Goal: Task Accomplishment & Management: Manage account settings

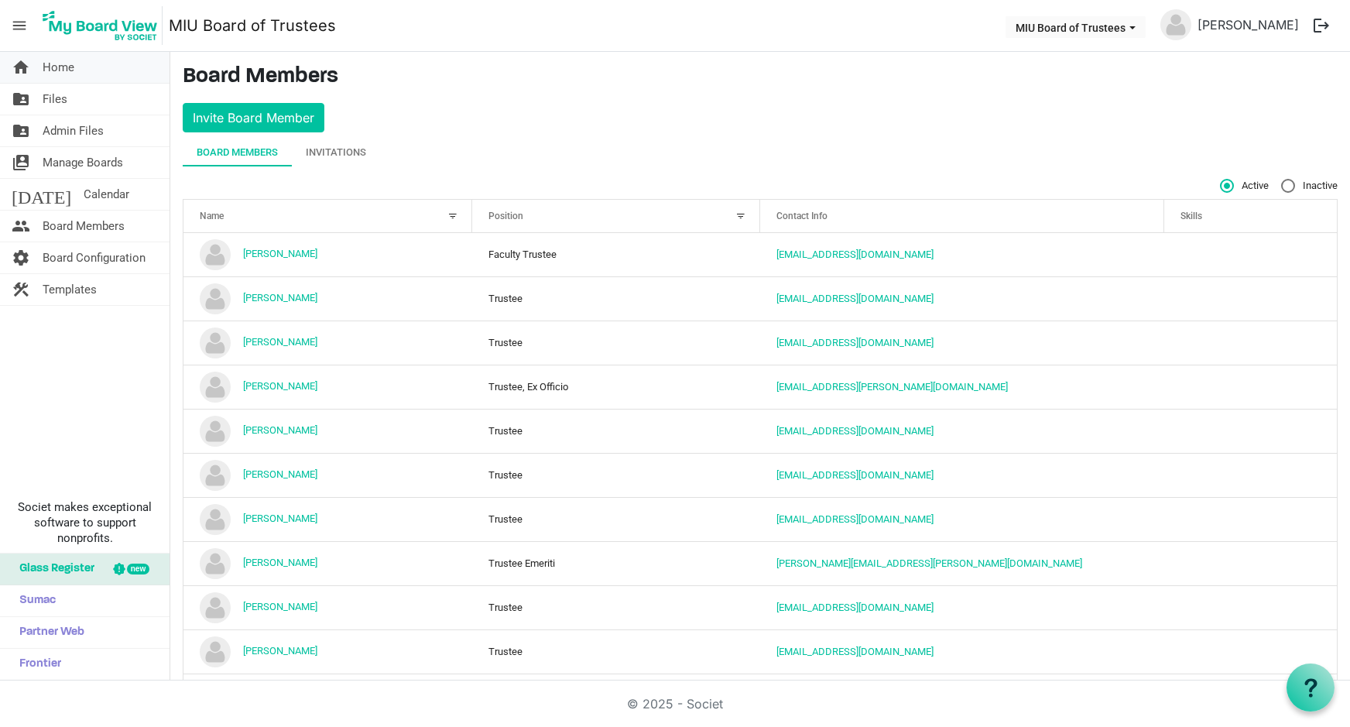
click at [55, 67] on span "Home" at bounding box center [59, 67] width 32 height 31
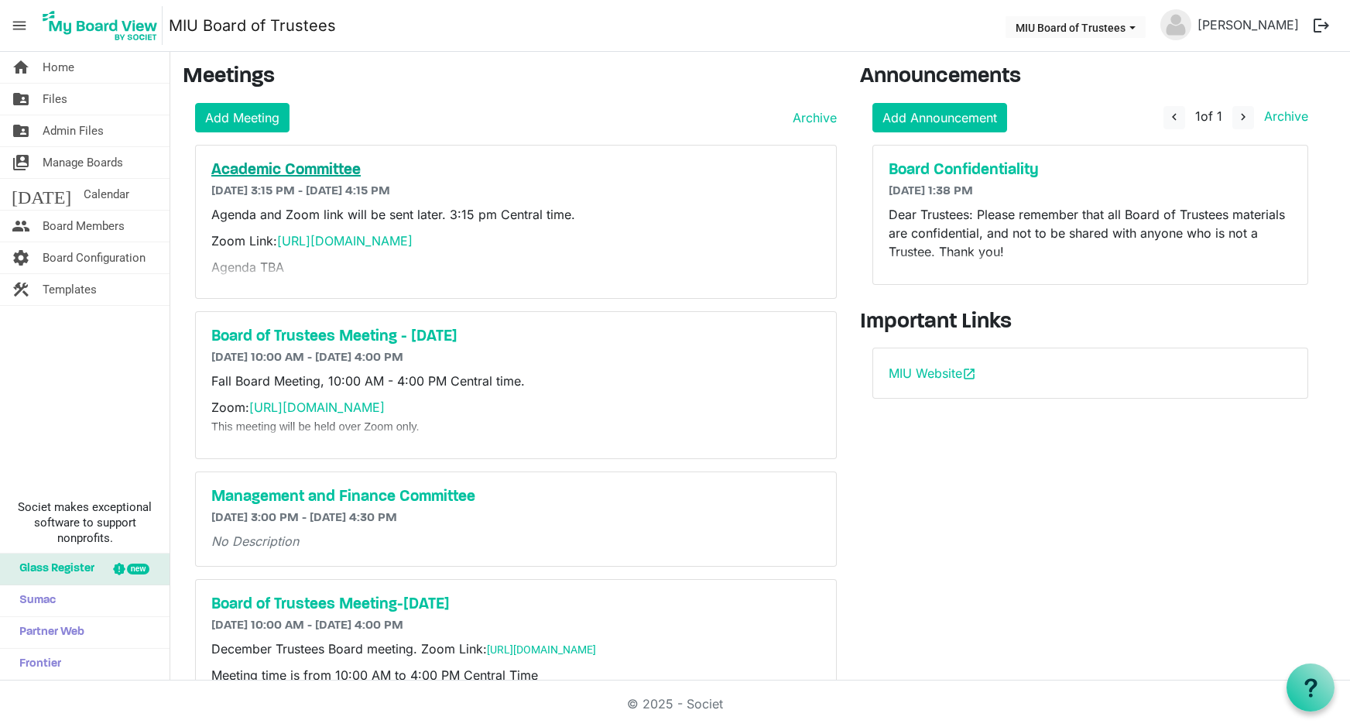
click at [287, 173] on h5 "Academic Committee" at bounding box center [515, 170] width 609 height 19
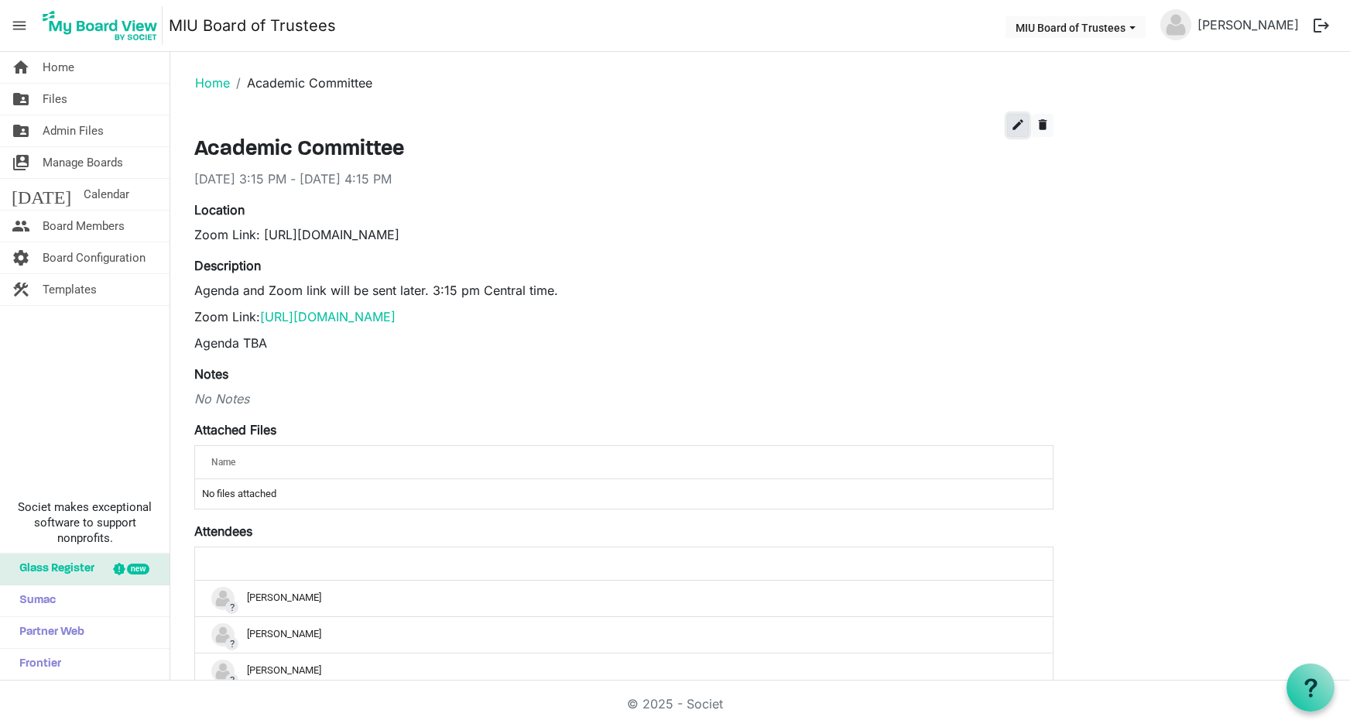
click at [1019, 122] on span "edit" at bounding box center [1018, 125] width 14 height 14
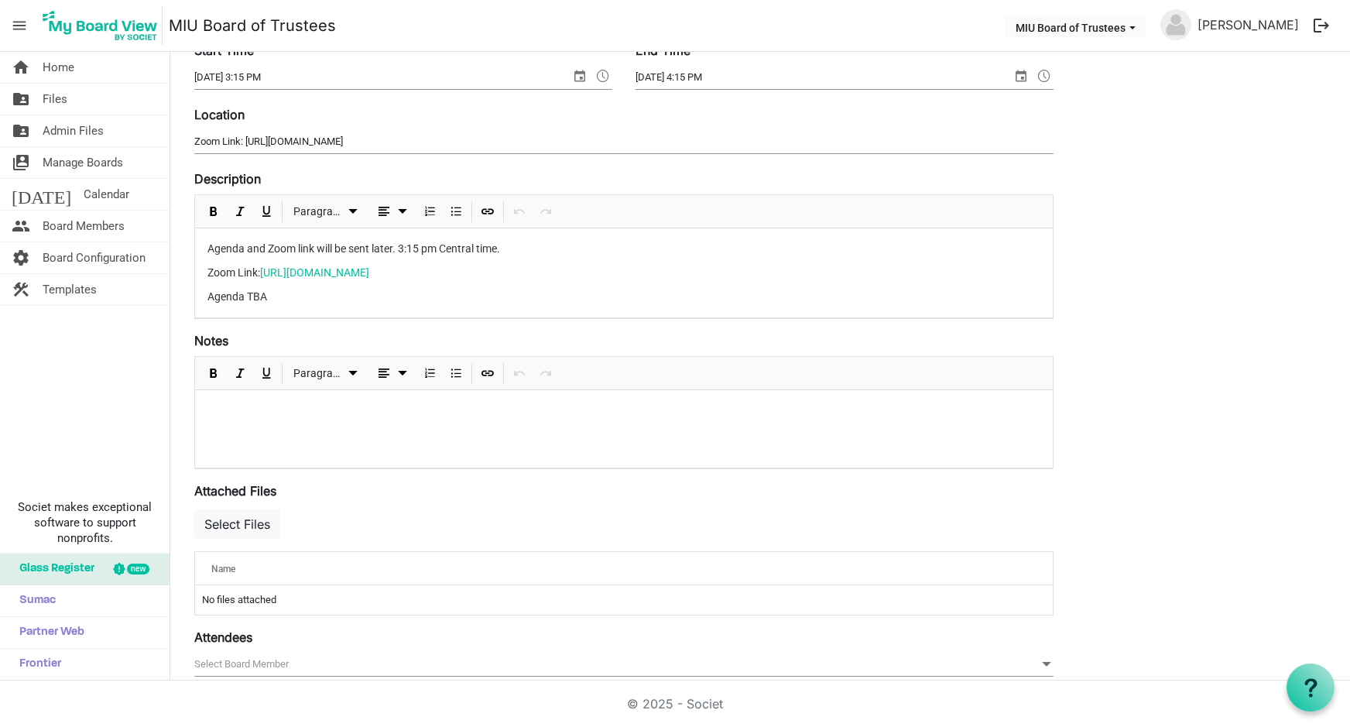
scroll to position [207, 0]
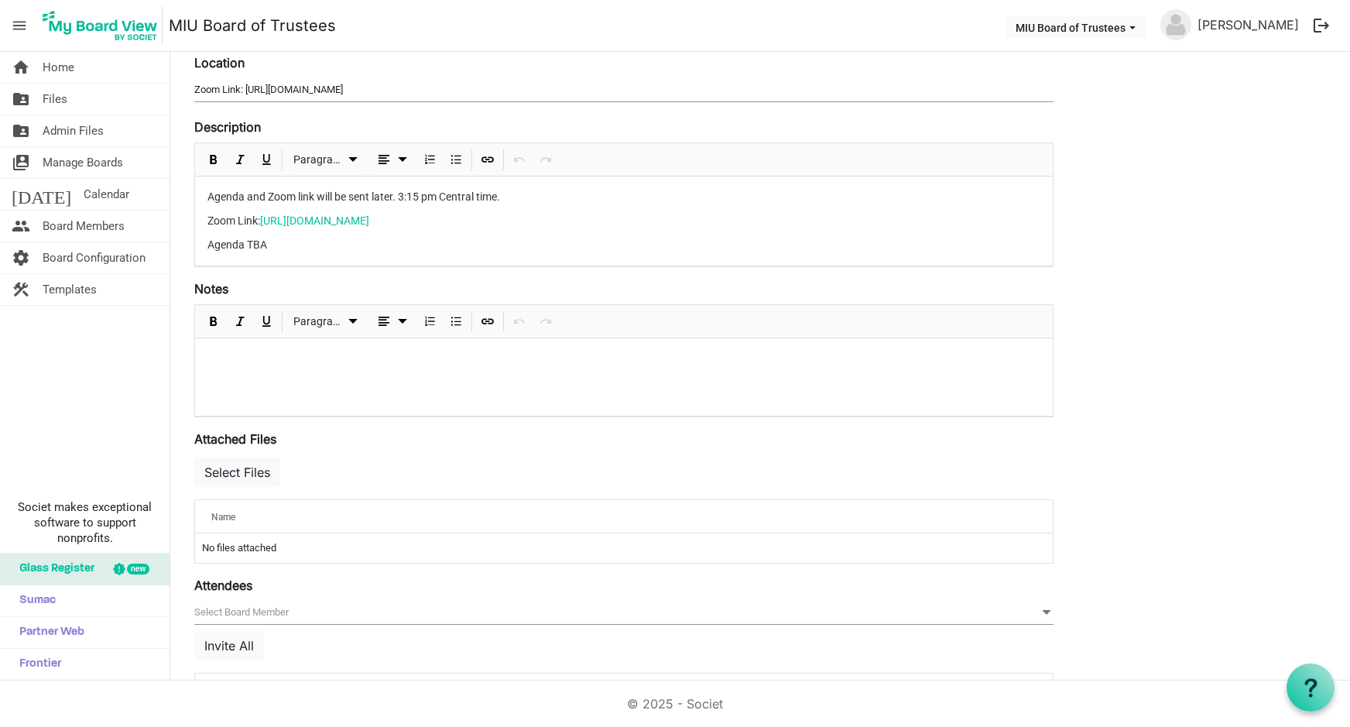
click at [248, 358] on p at bounding box center [623, 359] width 833 height 16
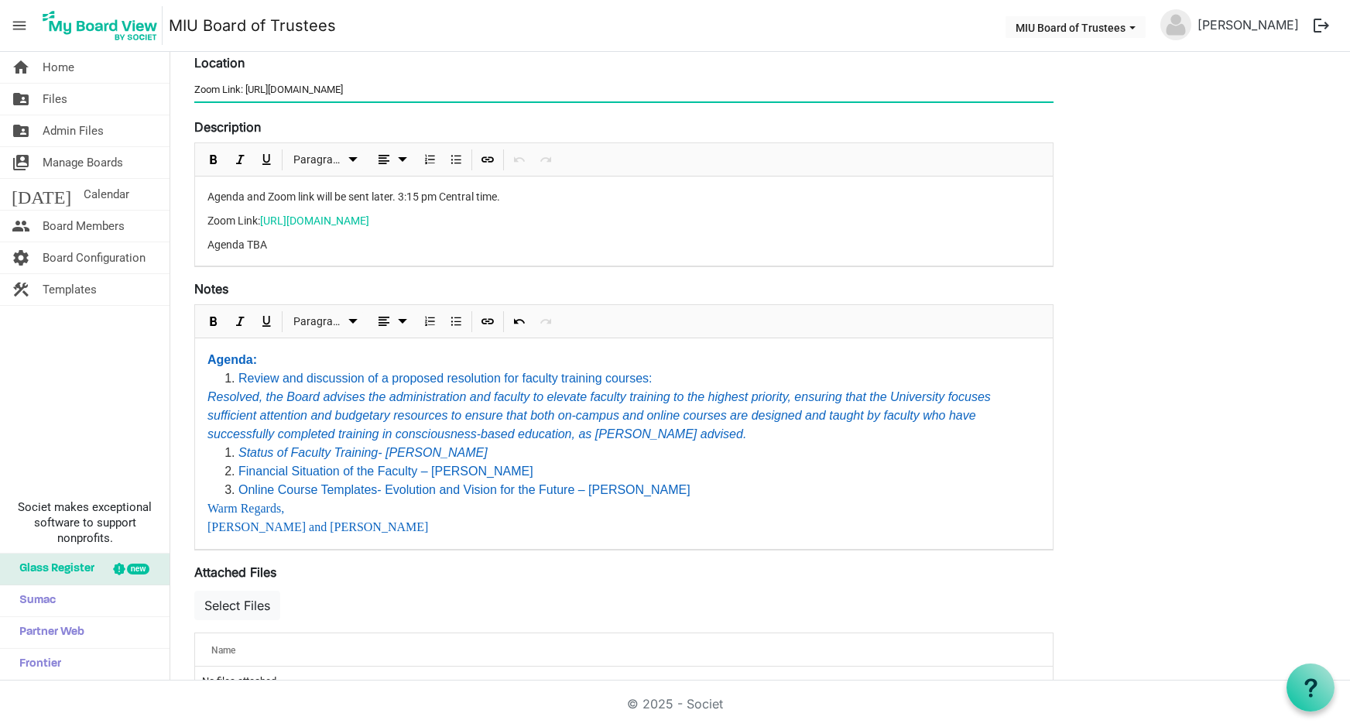
click at [196, 87] on input "Zoom Link: https://miu-edu-online.zoom.us/my/miuboard?omn=83785081021" at bounding box center [623, 89] width 859 height 23
click at [268, 91] on input "Trustees Board rroom in Argiro or Zoom Link: https://miu-edu-online.zoom.us/my/…" at bounding box center [623, 89] width 859 height 23
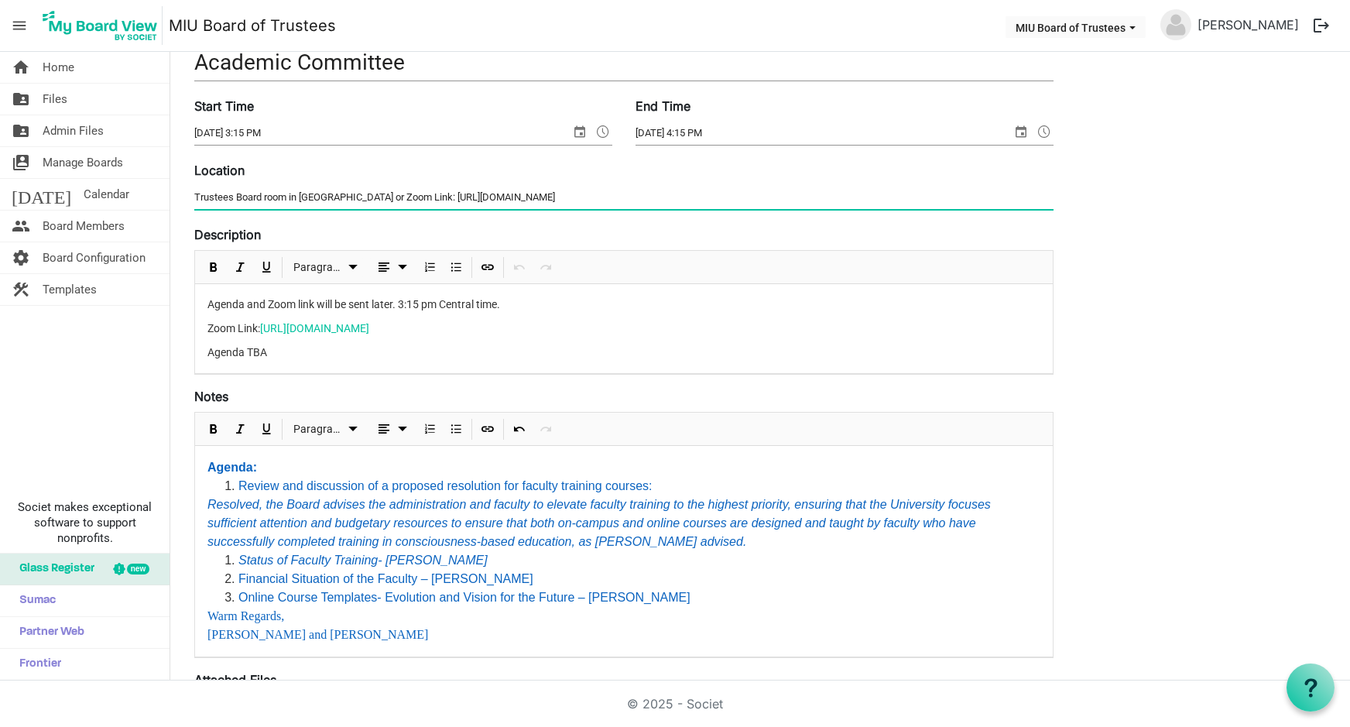
scroll to position [0, 0]
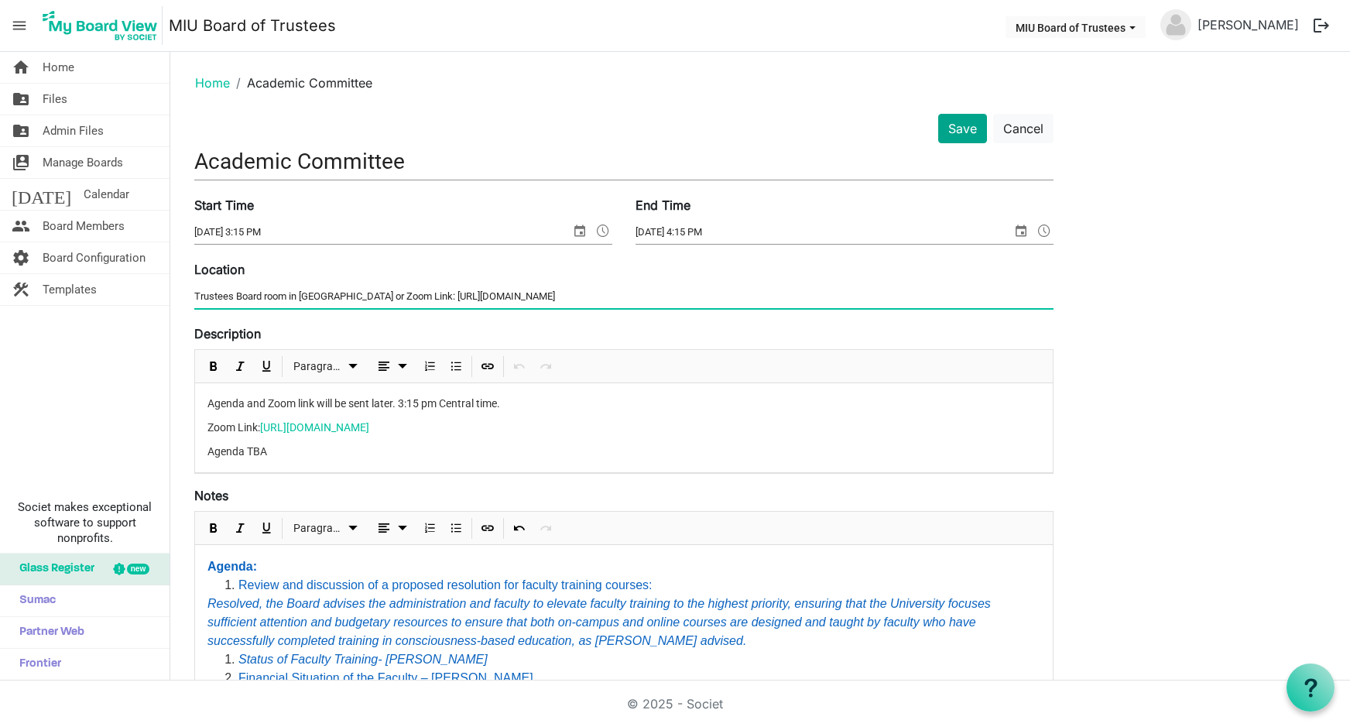
type input "Trustees Board room in Argiro or Zoom Link: https://miu-edu-online.zoom.us/my/m…"
click at [960, 127] on button "Save" at bounding box center [962, 128] width 49 height 29
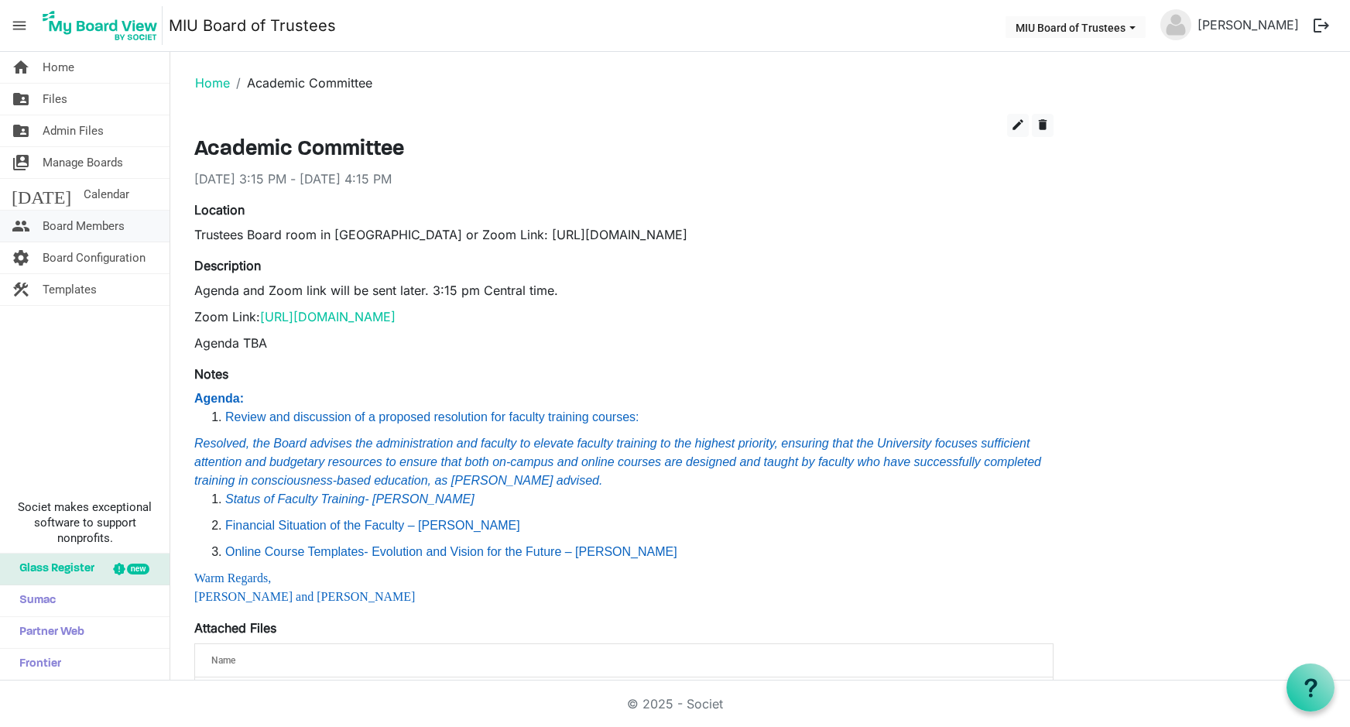
click at [118, 224] on span "Board Members" at bounding box center [84, 225] width 82 height 31
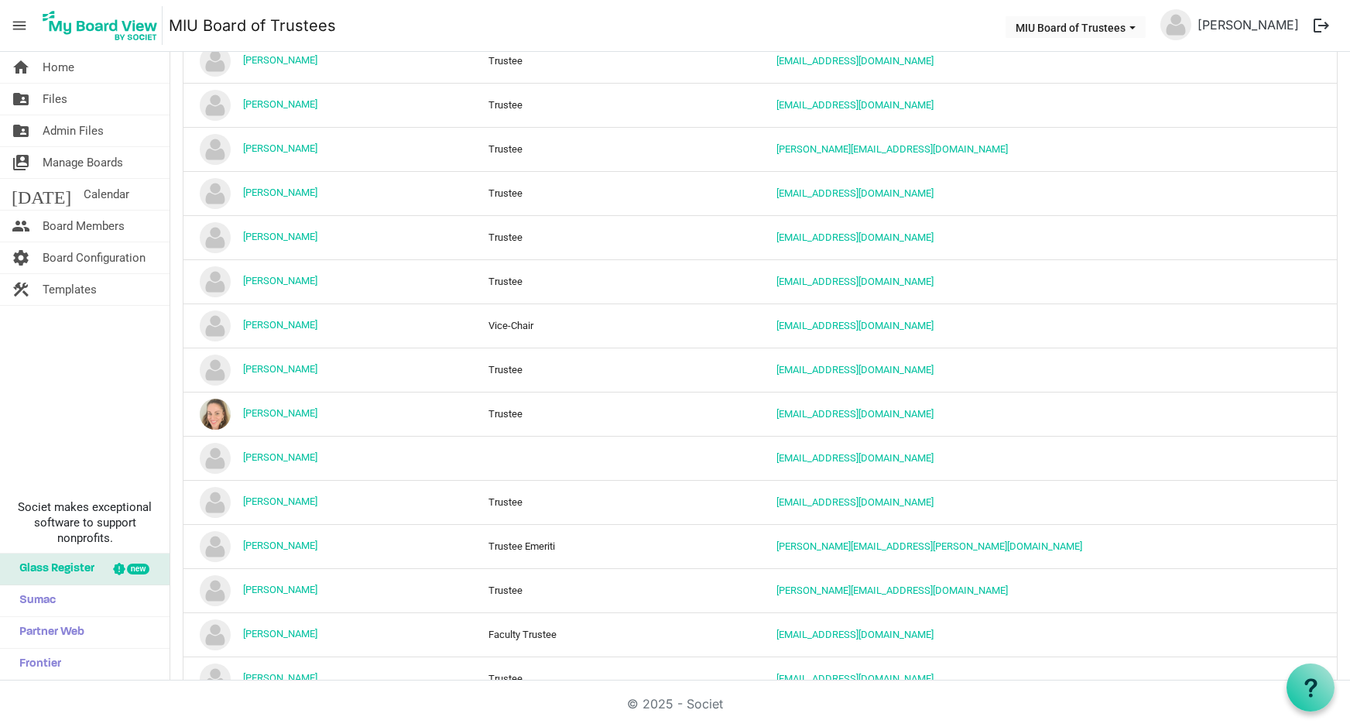
scroll to position [1341, 0]
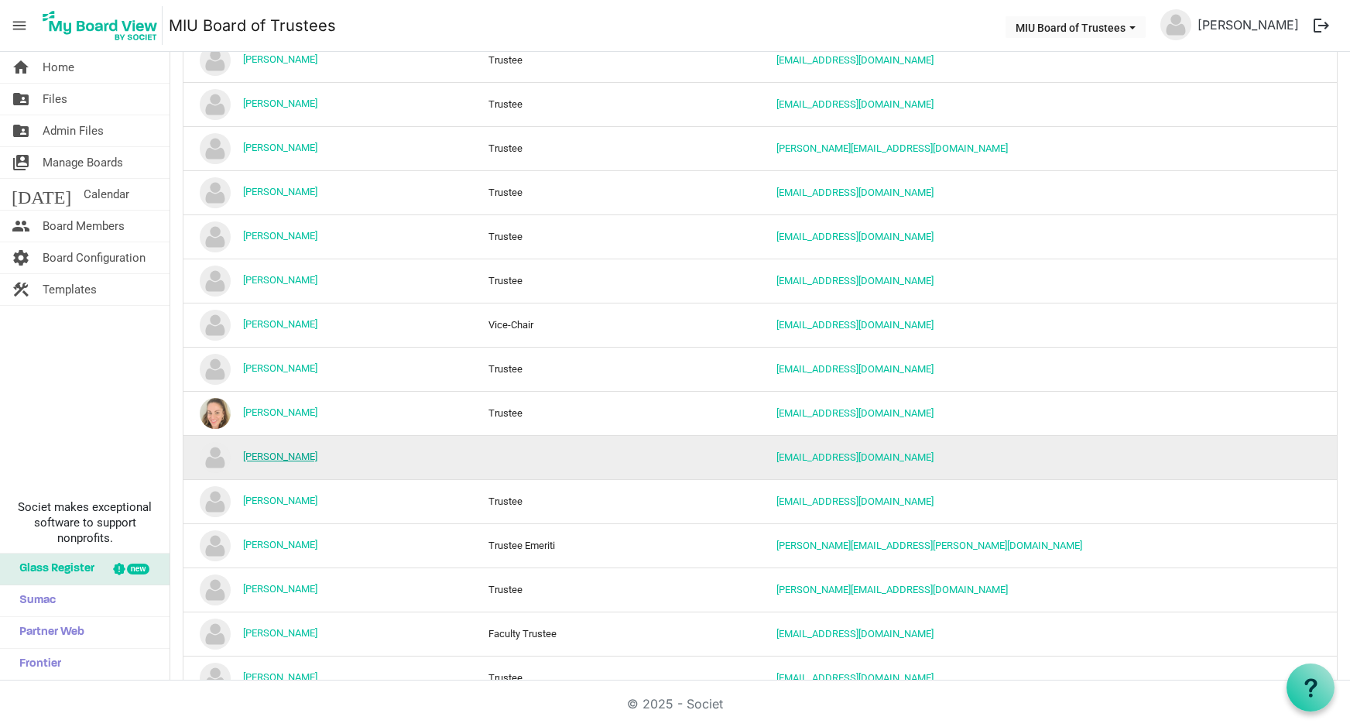
click at [286, 454] on link "Rafael David" at bounding box center [280, 456] width 74 height 12
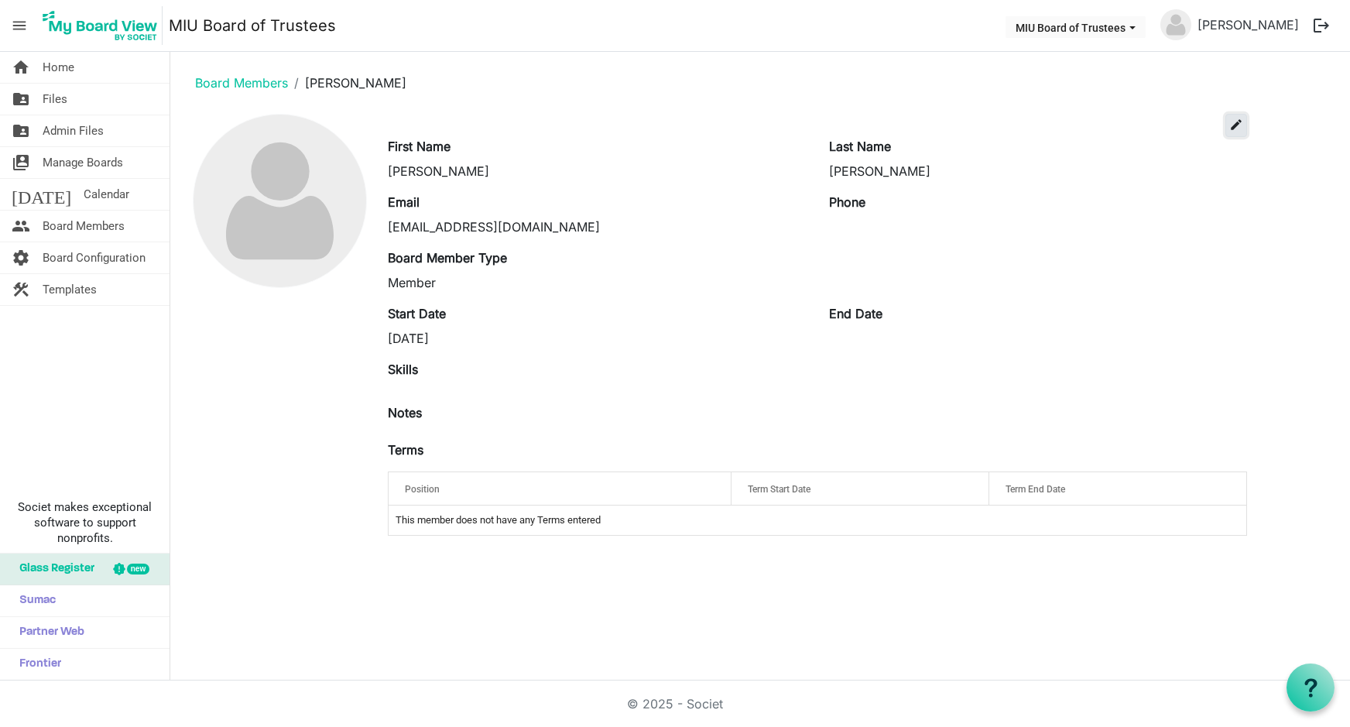
click at [1233, 124] on span "edit" at bounding box center [1236, 125] width 14 height 14
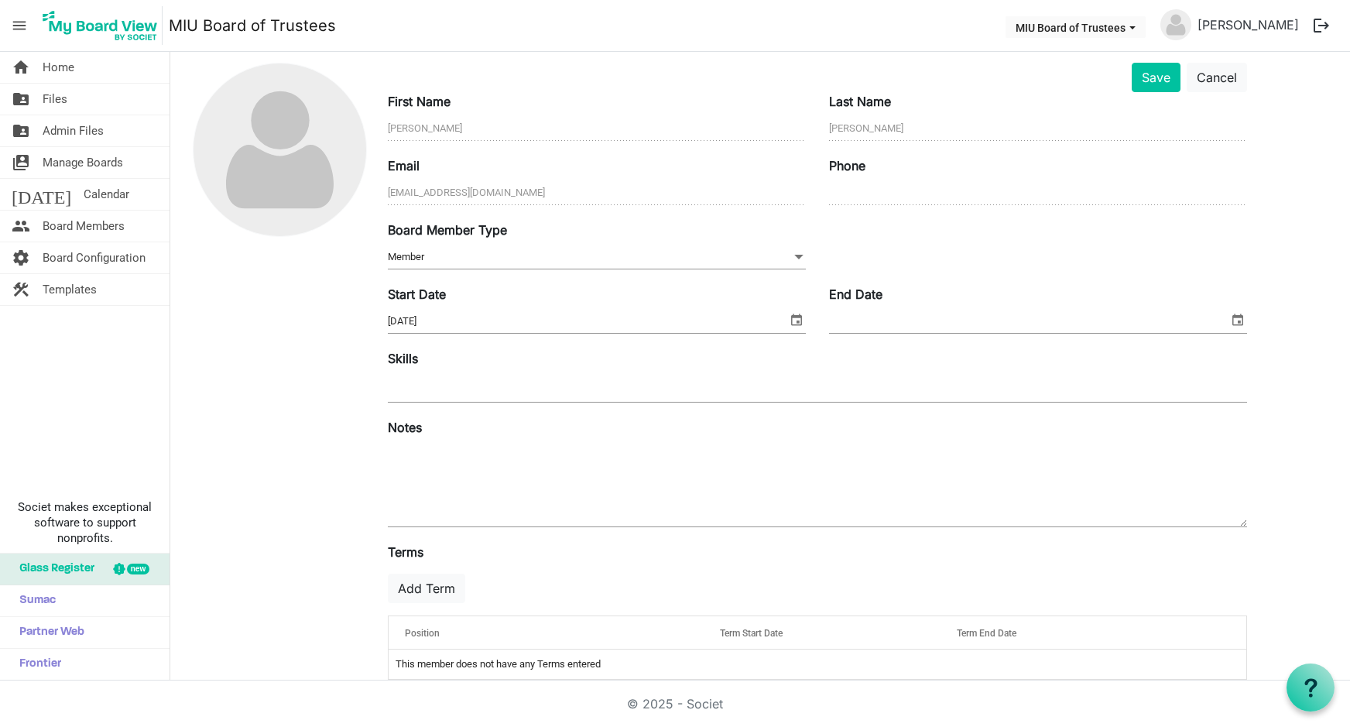
scroll to position [75, 0]
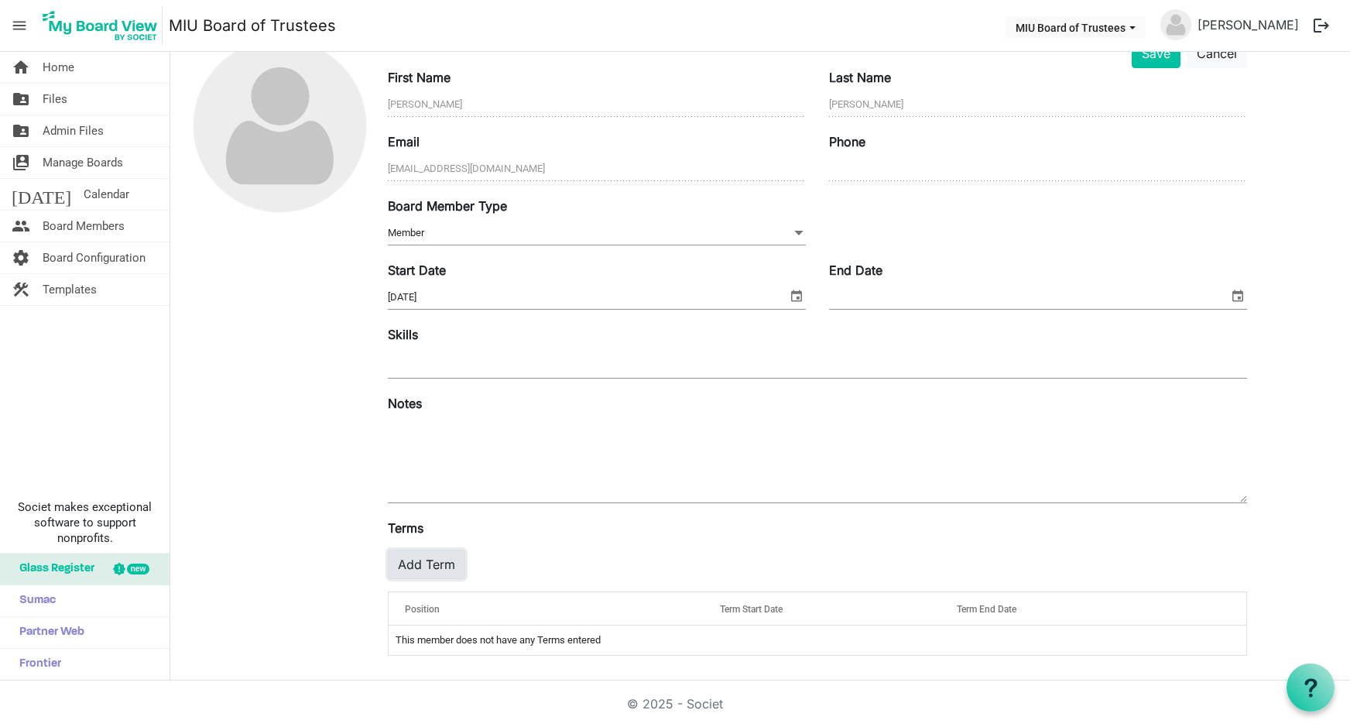
click at [419, 560] on button "Add Term" at bounding box center [426, 563] width 77 height 29
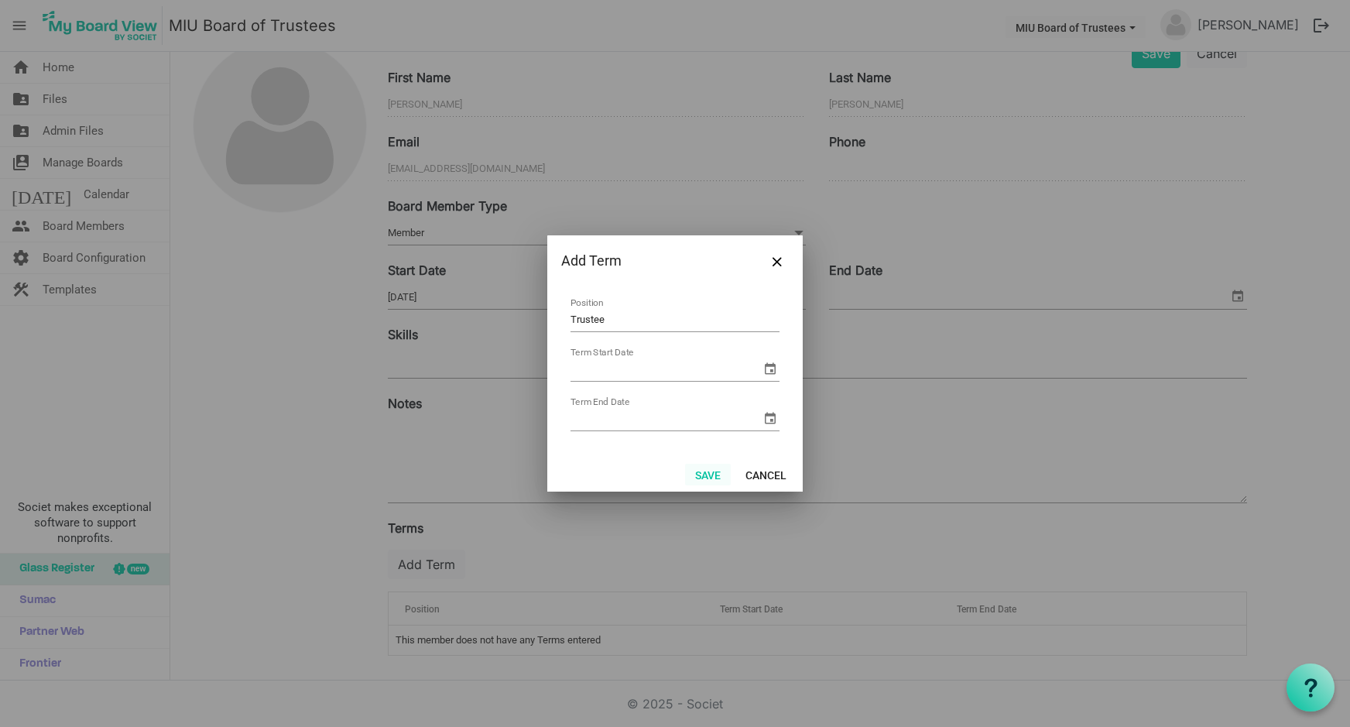
type input "Trustee"
click at [707, 473] on button "Save" at bounding box center [708, 475] width 46 height 22
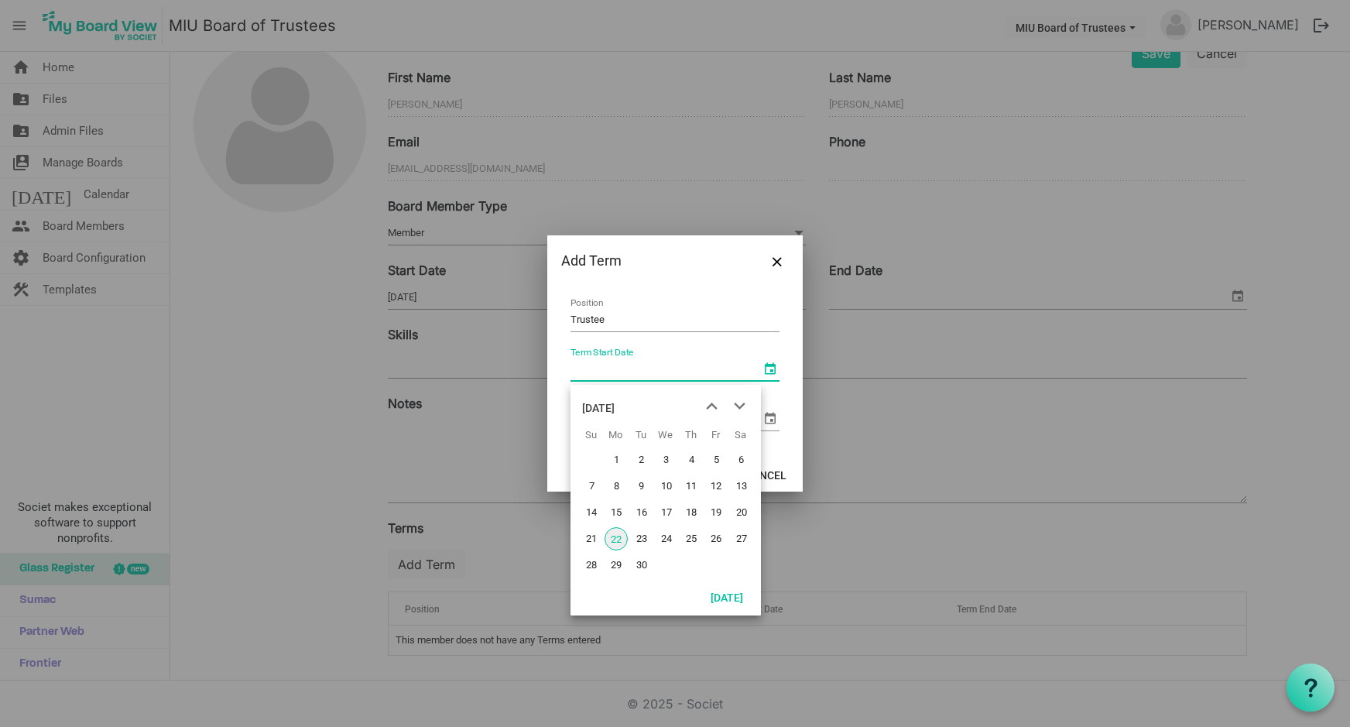
click at [761, 365] on span "select" at bounding box center [770, 368] width 19 height 19
click at [621, 539] on span "22" at bounding box center [615, 538] width 23 height 23
type input "9/22/2025"
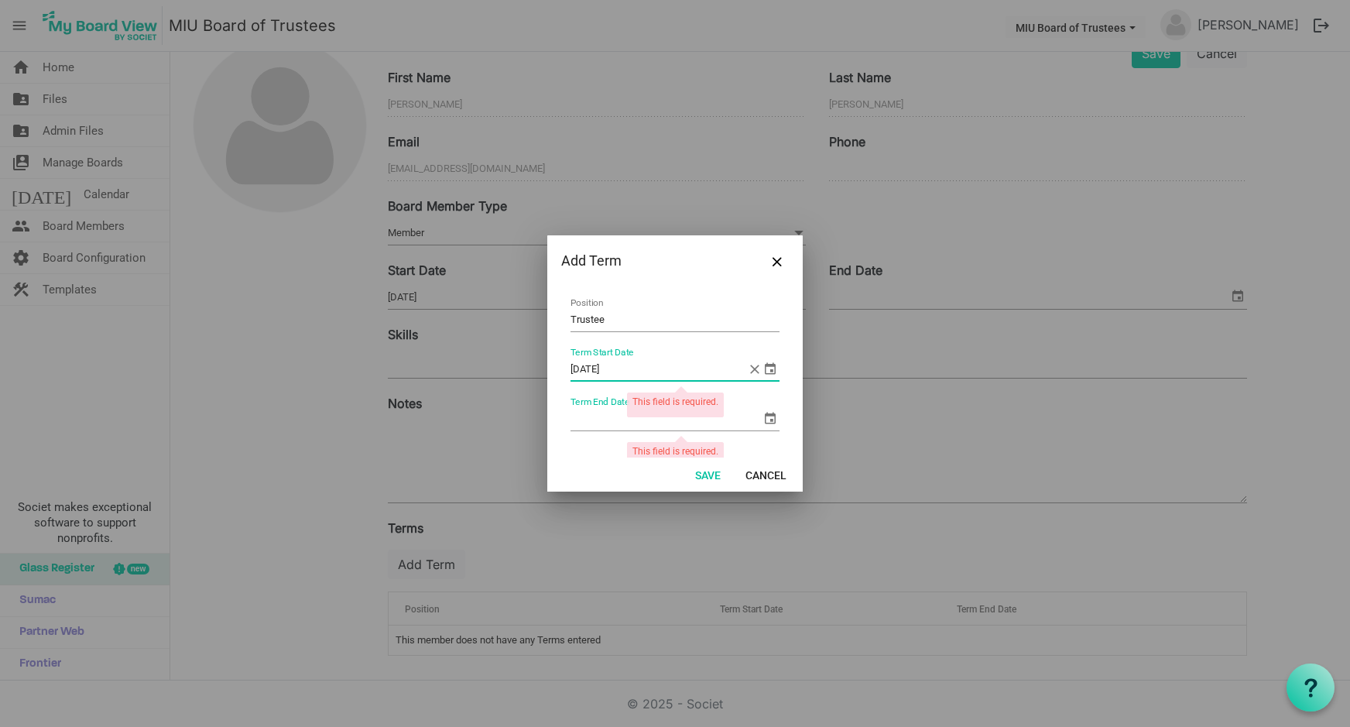
click at [761, 416] on span "select" at bounding box center [770, 418] width 19 height 19
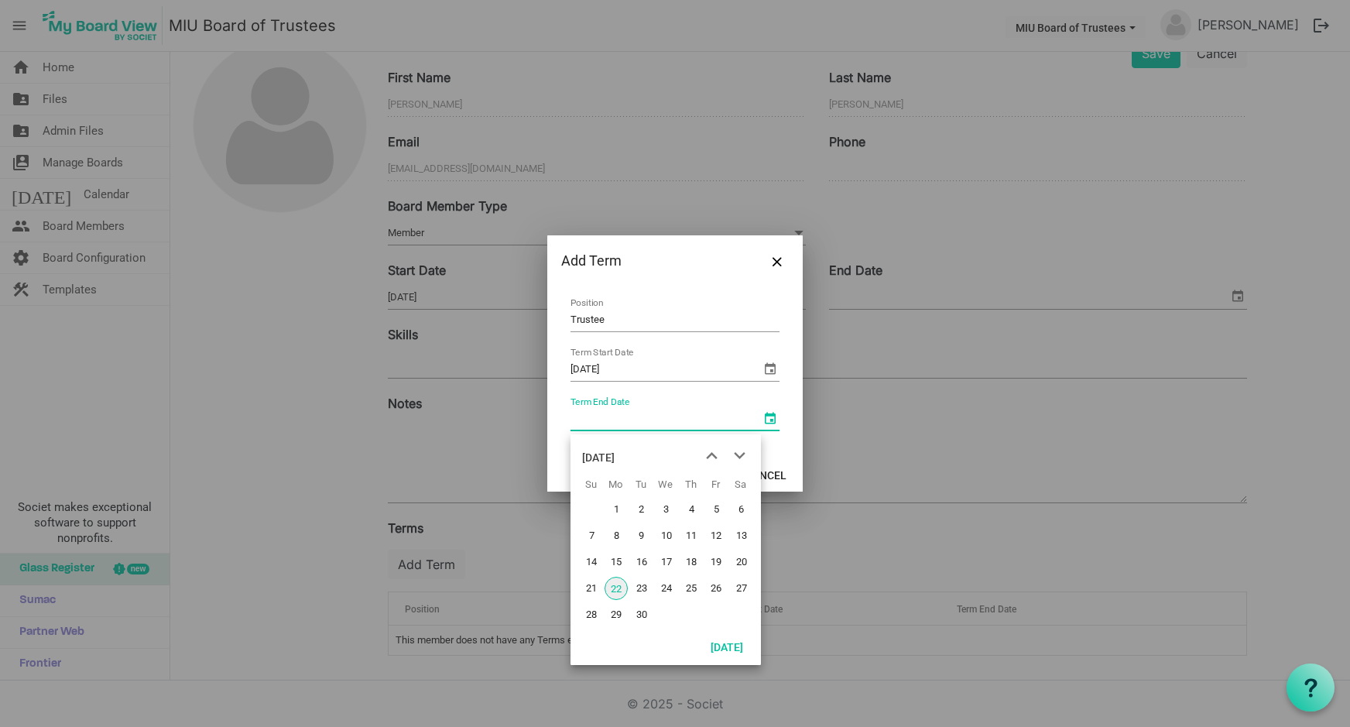
click at [641, 423] on input "Term End Date" at bounding box center [665, 418] width 190 height 23
type input "9/22/2030"
click at [820, 579] on div at bounding box center [675, 363] width 1350 height 727
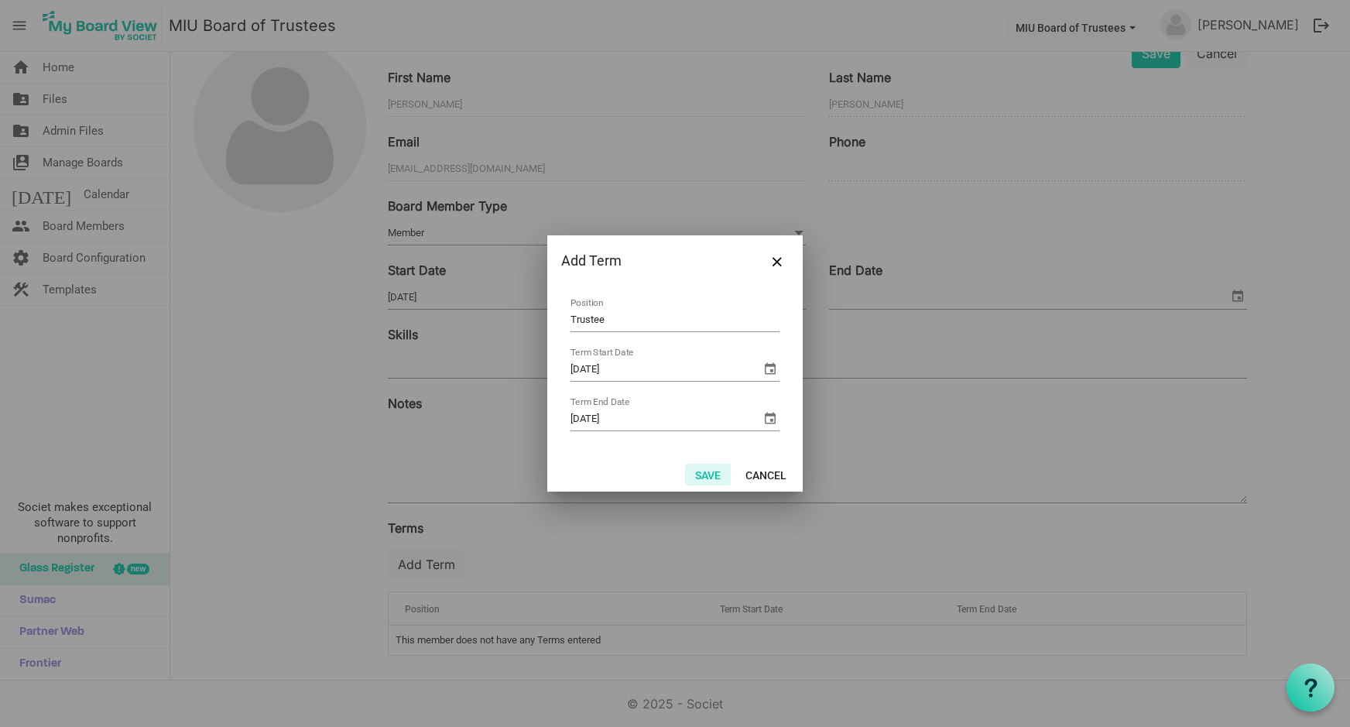
click at [712, 476] on button "Save" at bounding box center [708, 475] width 46 height 22
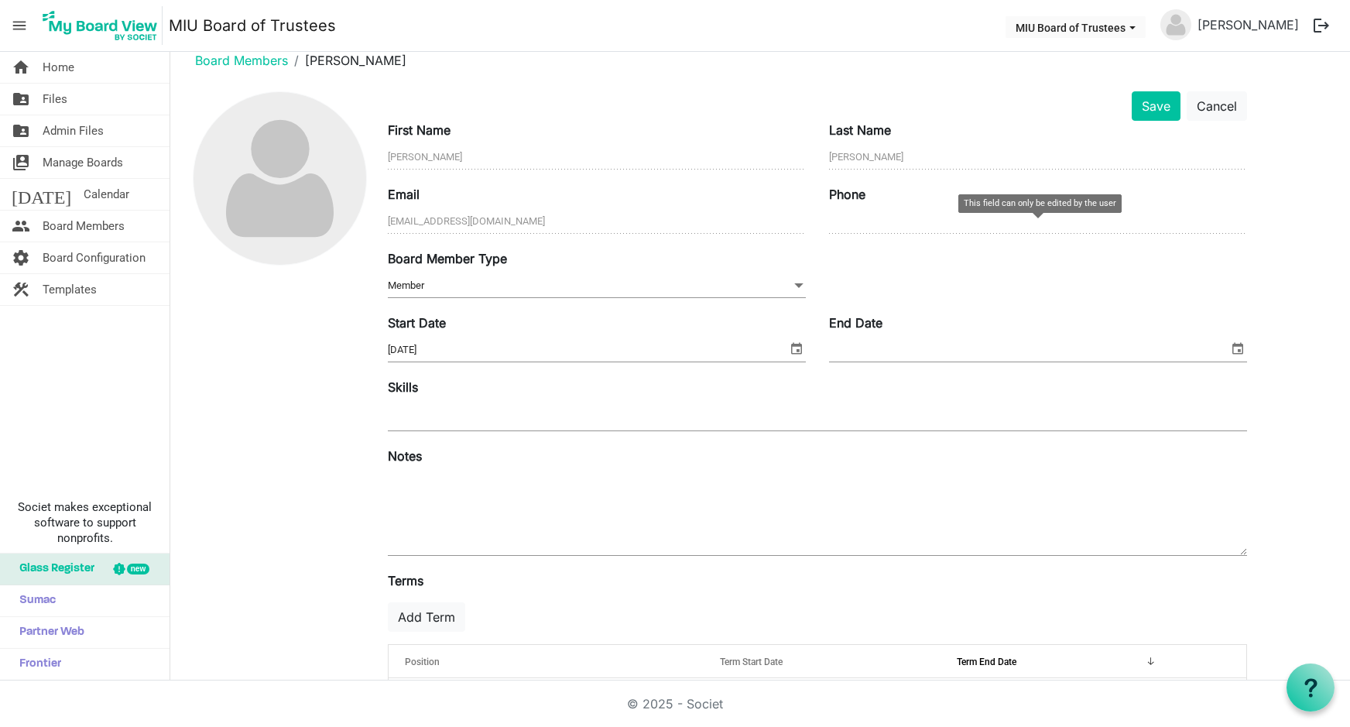
scroll to position [0, 0]
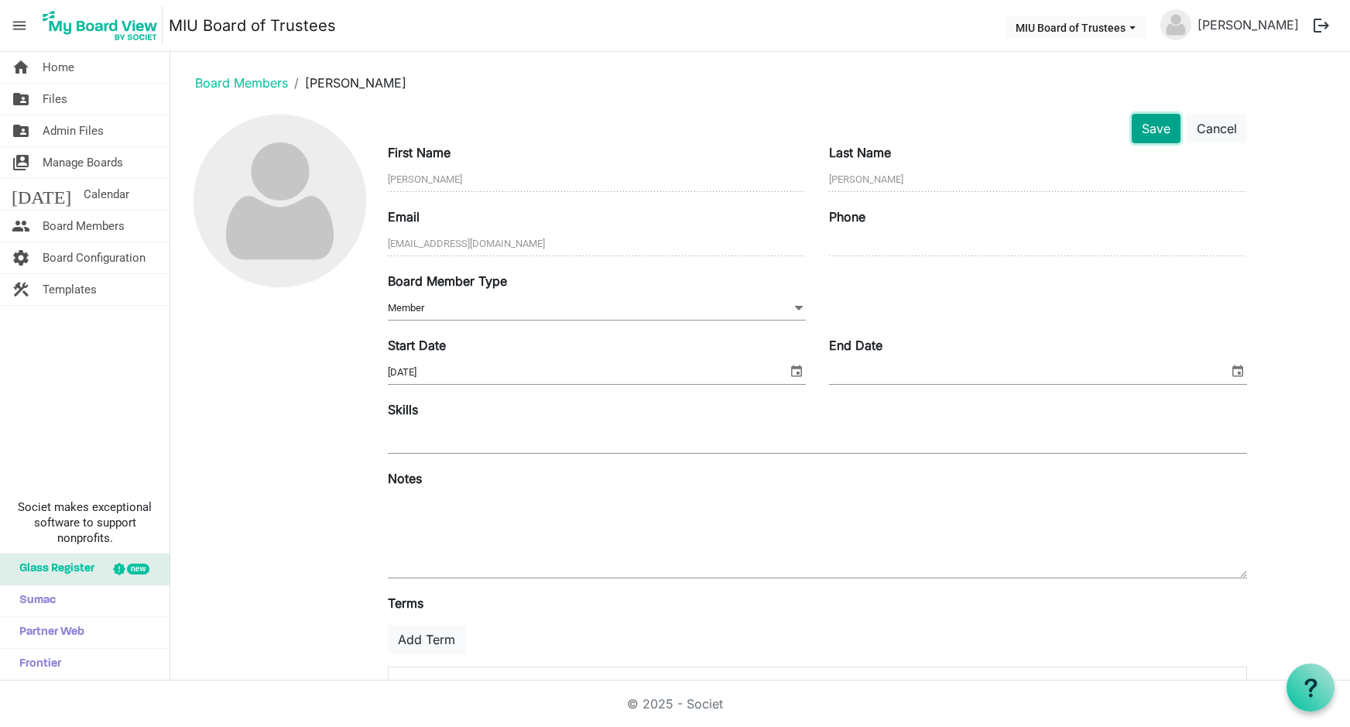
click at [1155, 128] on button "Save" at bounding box center [1155, 128] width 49 height 29
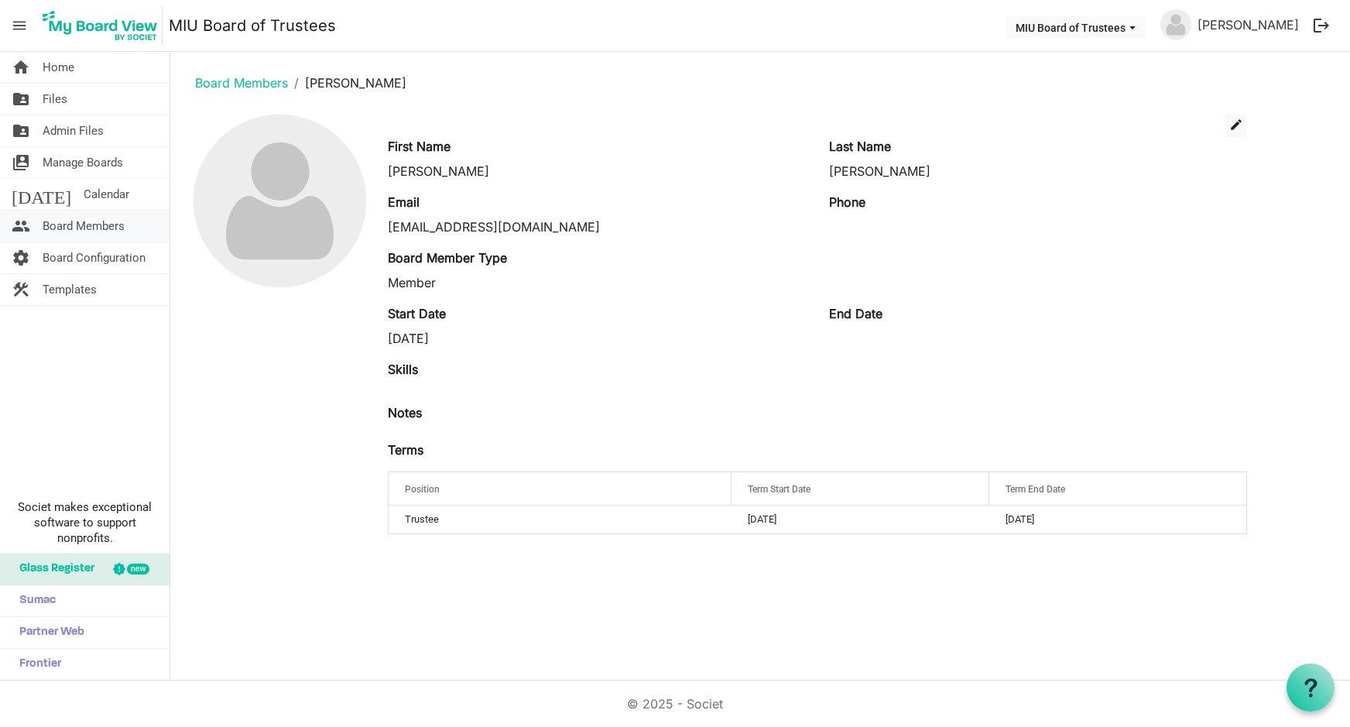
click at [100, 228] on span "Board Members" at bounding box center [84, 225] width 82 height 31
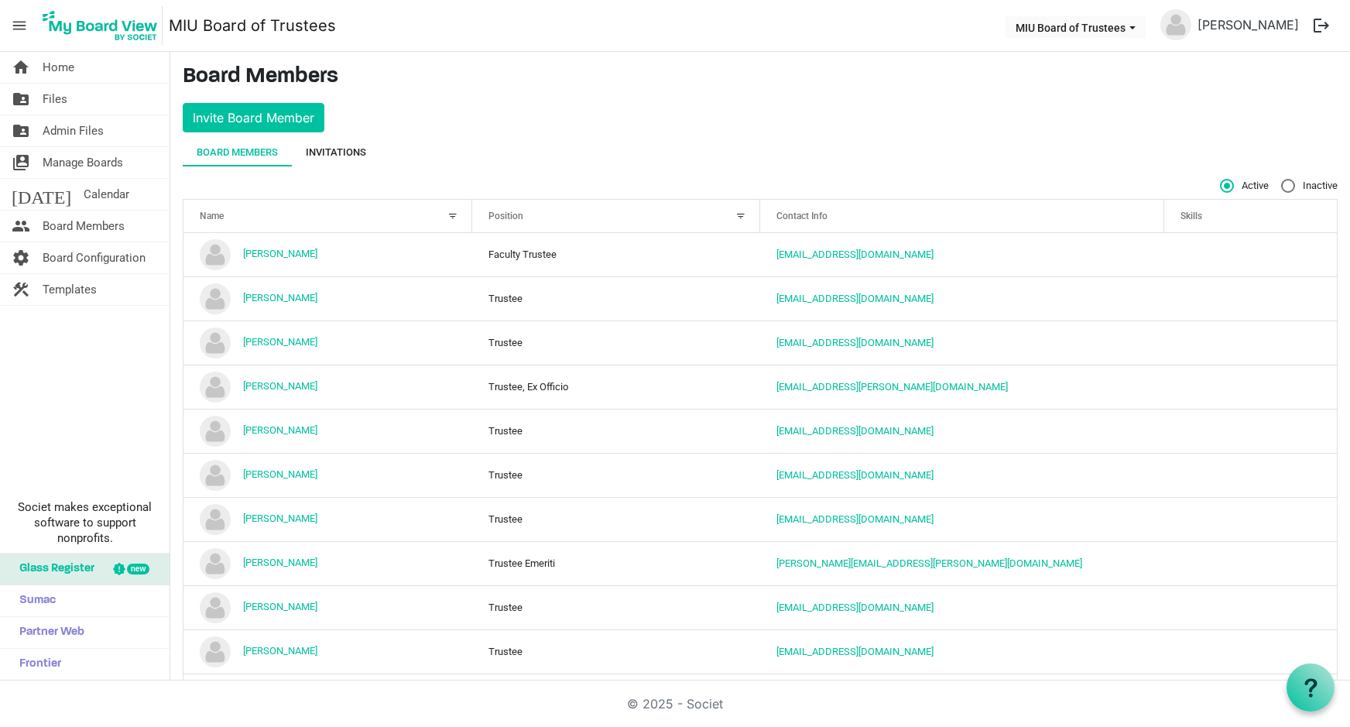
click at [331, 154] on div "Invitations" at bounding box center [336, 152] width 60 height 15
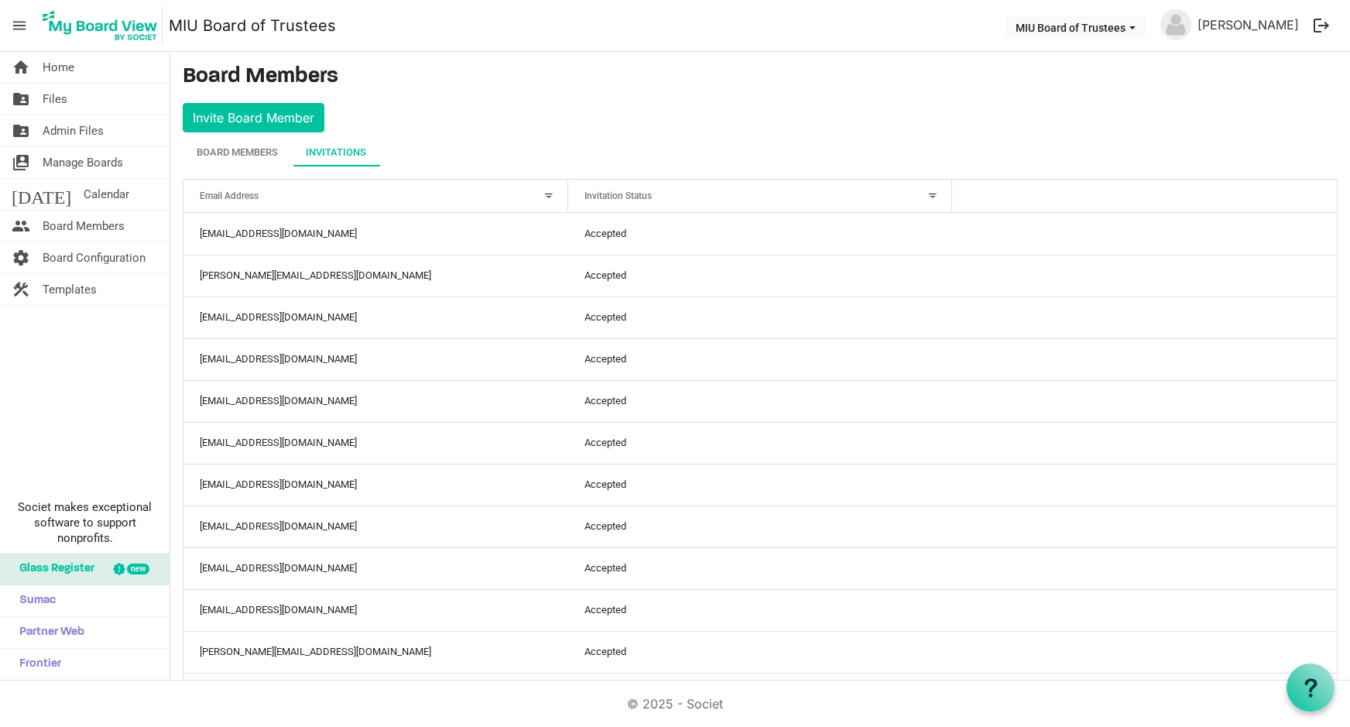
click at [924, 193] on div at bounding box center [932, 195] width 17 height 17
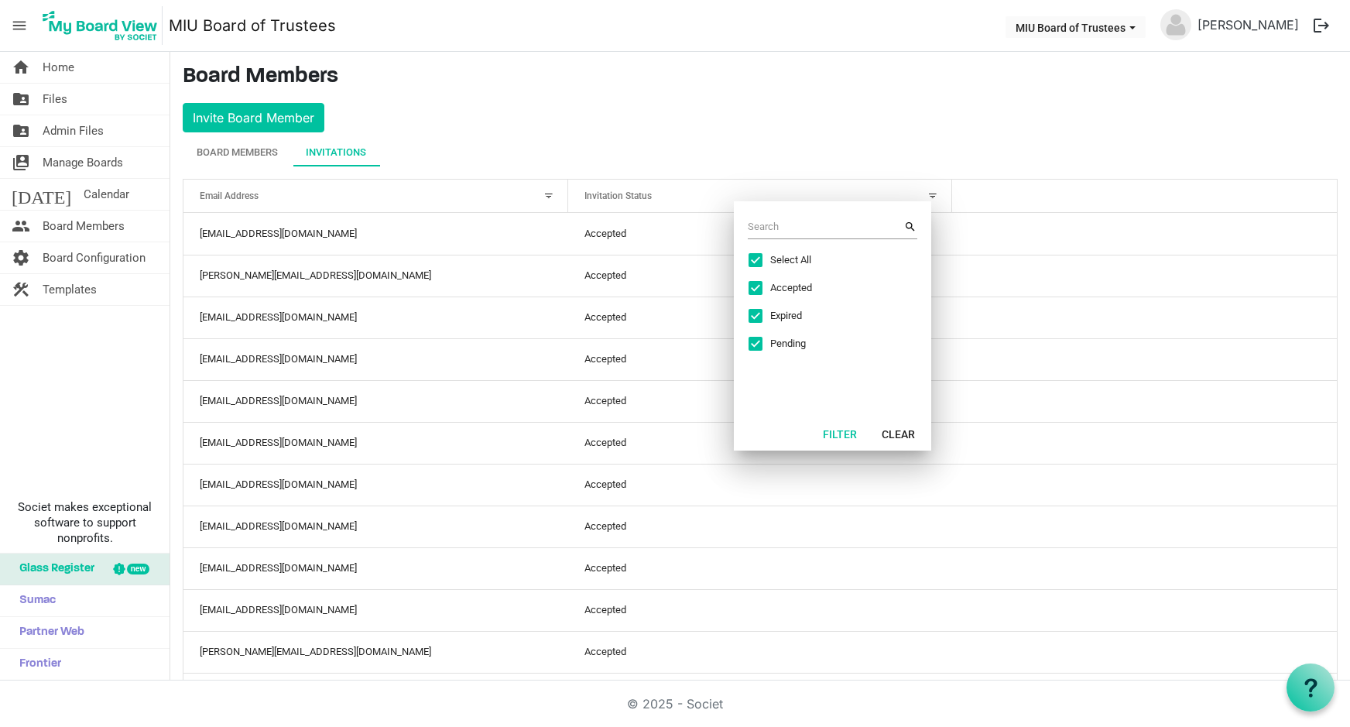
drag, startPoint x: 793, startPoint y: 255, endPoint x: 793, endPoint y: 269, distance: 13.9
click at [793, 256] on span "Select All" at bounding box center [828, 260] width 116 height 14
checkbox input "false"
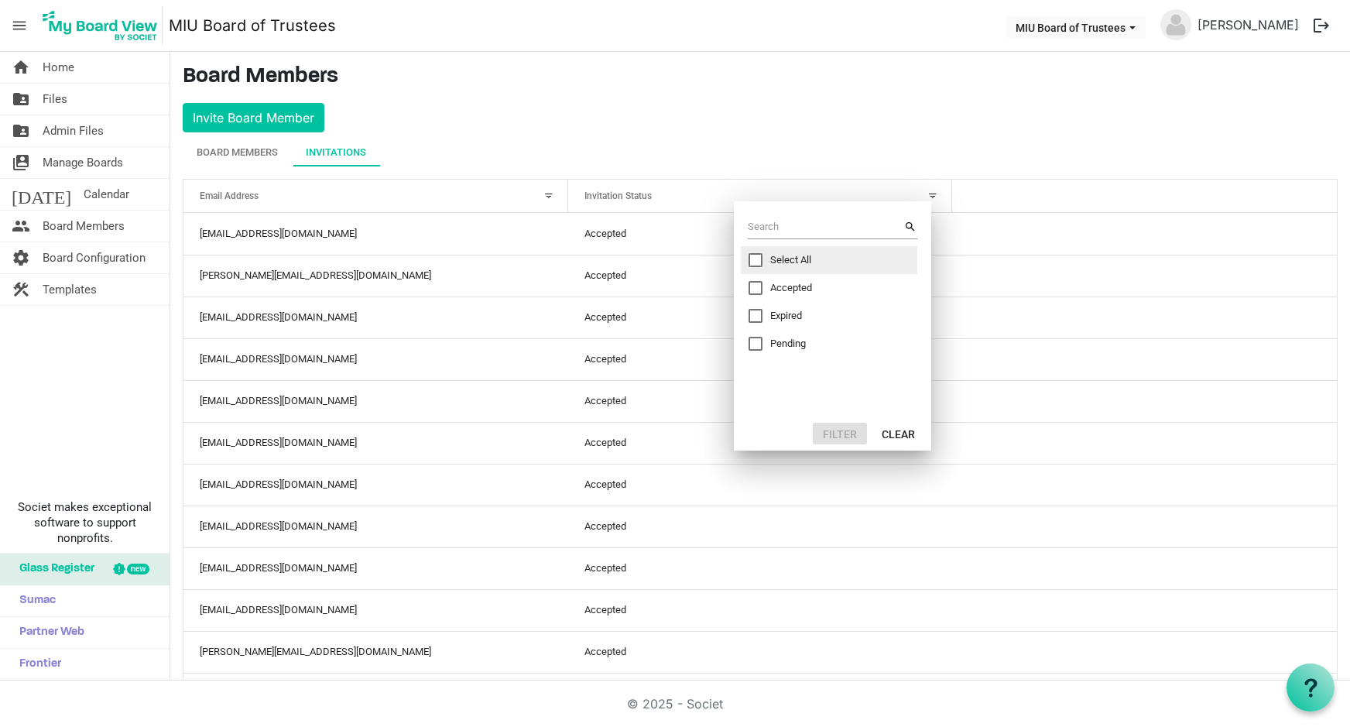
drag, startPoint x: 779, startPoint y: 337, endPoint x: 807, endPoint y: 351, distance: 31.8
click at [777, 338] on span "Pending" at bounding box center [828, 344] width 116 height 14
checkbox input "true"
click at [838, 428] on button "Filter" at bounding box center [840, 434] width 54 height 22
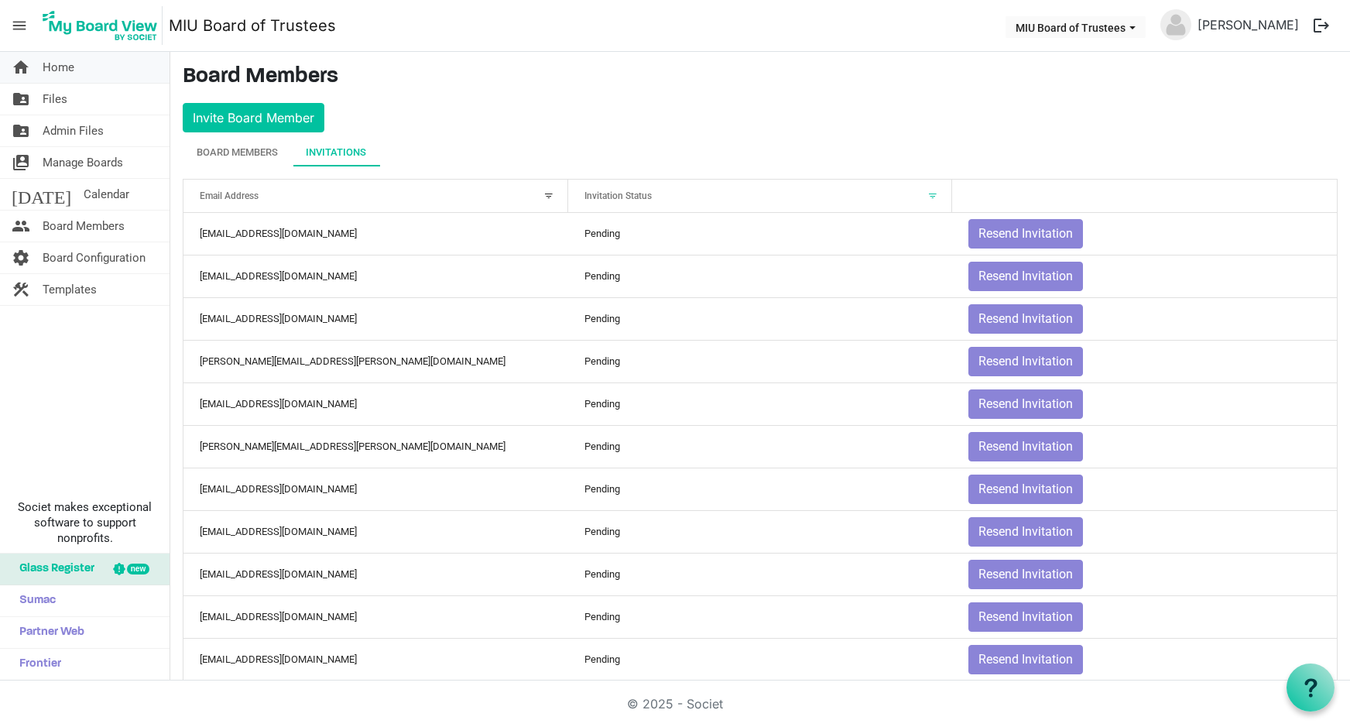
click at [61, 69] on span "Home" at bounding box center [59, 67] width 32 height 31
